Goal: Task Accomplishment & Management: Manage account settings

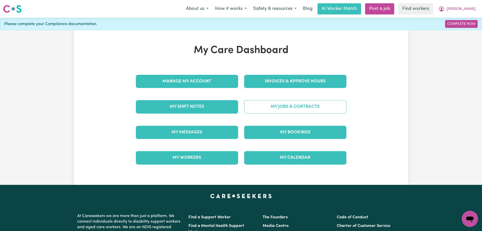
click at [296, 111] on link "My Jobs & Contracts" at bounding box center [295, 106] width 102 height 13
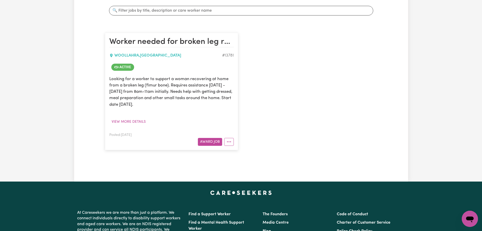
scroll to position [101, 0]
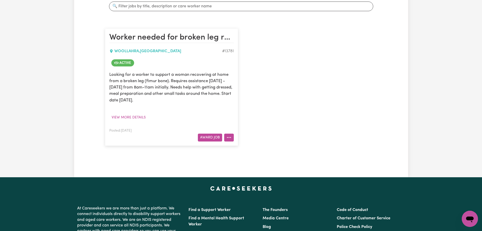
click at [230, 135] on icon "More options" at bounding box center [229, 137] width 5 height 5
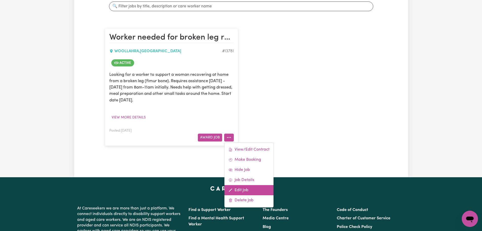
click at [247, 189] on link "Edit Job" at bounding box center [249, 190] width 49 height 10
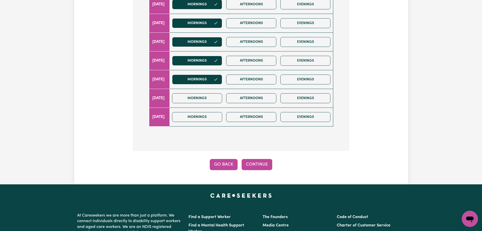
click at [217, 168] on button "Go Back" at bounding box center [224, 164] width 28 height 11
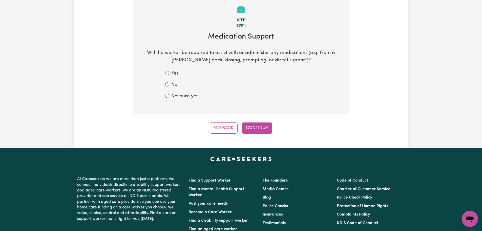
scroll to position [75, 0]
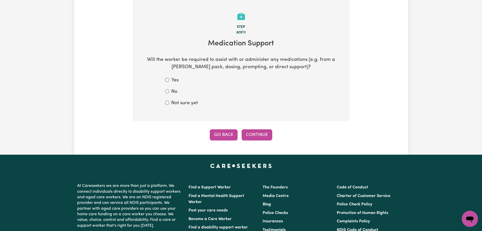
click at [223, 136] on button "Go Back" at bounding box center [224, 134] width 28 height 11
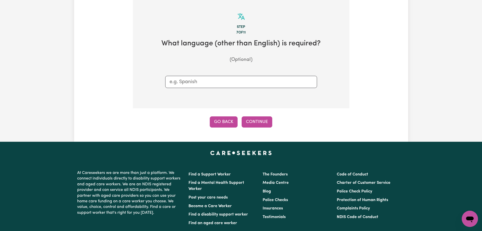
click at [228, 123] on button "Go Back" at bounding box center [224, 121] width 28 height 11
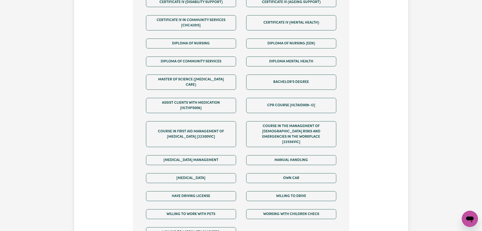
scroll to position [202, 0]
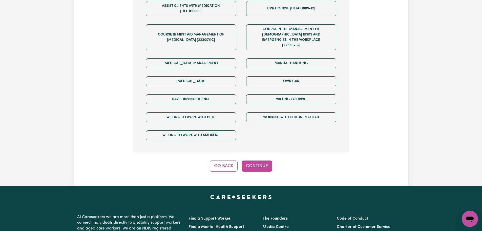
click at [227, 160] on button "Go Back" at bounding box center [224, 165] width 28 height 11
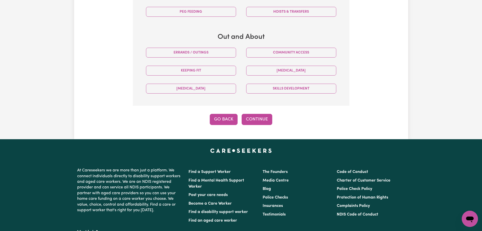
click at [224, 119] on button "Go Back" at bounding box center [224, 119] width 28 height 11
select select "PRIVATELY"
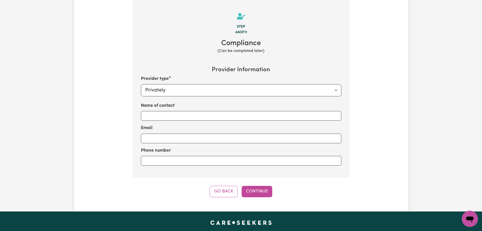
scroll to position [75, 0]
click at [232, 191] on button "Go Back" at bounding box center [224, 191] width 28 height 11
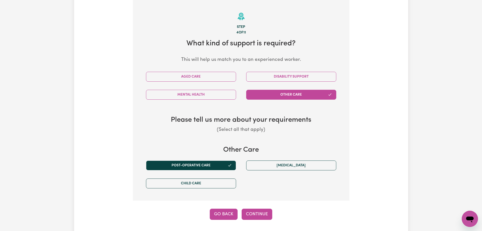
click at [227, 212] on button "Go Back" at bounding box center [224, 213] width 28 height 11
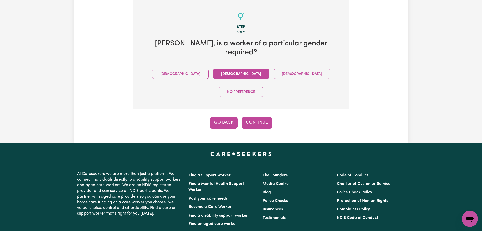
click at [230, 117] on button "Go Back" at bounding box center [224, 122] width 28 height 11
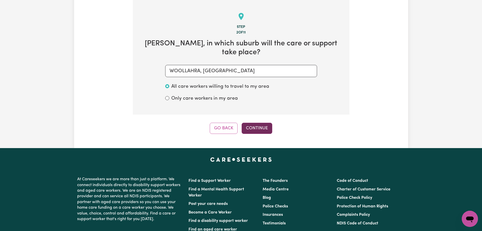
click at [265, 123] on button "Continue" at bounding box center [257, 128] width 31 height 11
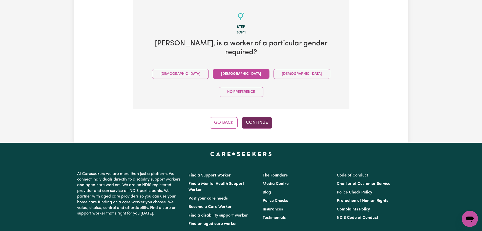
click at [262, 117] on button "Continue" at bounding box center [257, 122] width 31 height 11
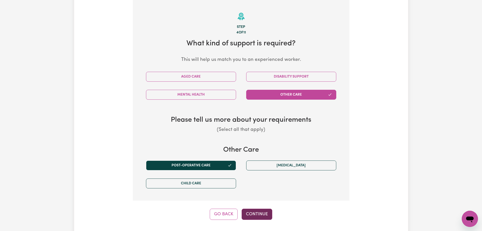
click at [260, 215] on button "Continue" at bounding box center [257, 213] width 31 height 11
select select "PRIVATELY"
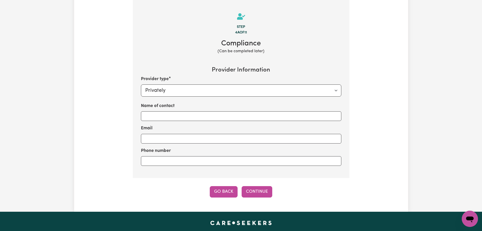
click at [227, 195] on button "Go Back" at bounding box center [224, 191] width 28 height 11
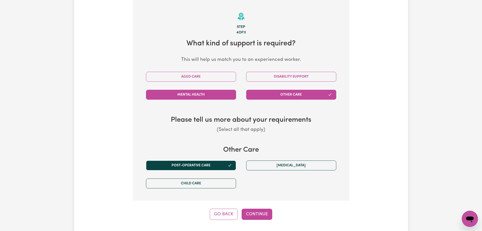
click at [211, 94] on button "Mental Health" at bounding box center [191, 95] width 90 height 10
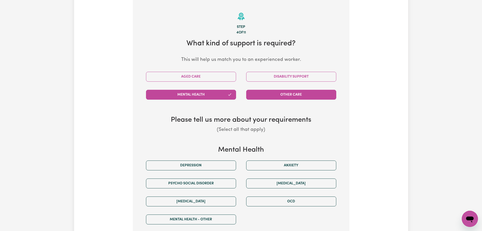
click at [286, 94] on button "Other Care" at bounding box center [291, 95] width 90 height 10
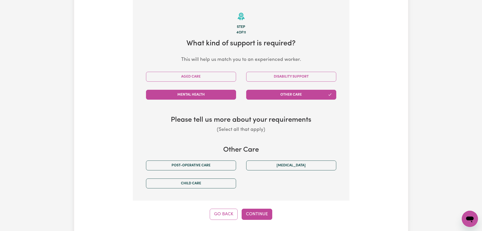
click at [206, 91] on button "Mental Health" at bounding box center [191, 95] width 90 height 10
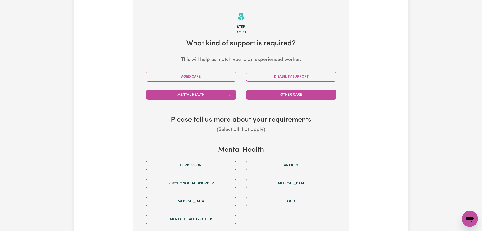
click at [268, 90] on button "Other Care" at bounding box center [291, 95] width 90 height 10
